Goal: Information Seeking & Learning: Learn about a topic

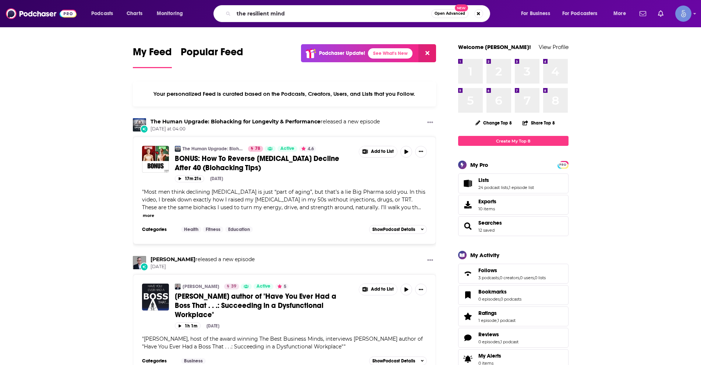
type input "the resilient mind"
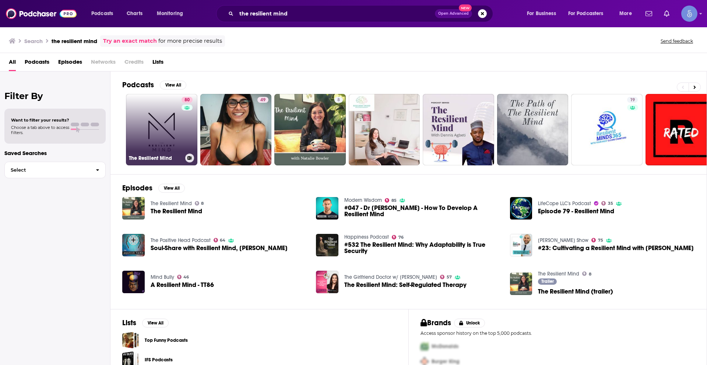
click at [177, 124] on link "80 The Resilient Mind" at bounding box center [161, 129] width 71 height 71
